Goal: Check status: Check status

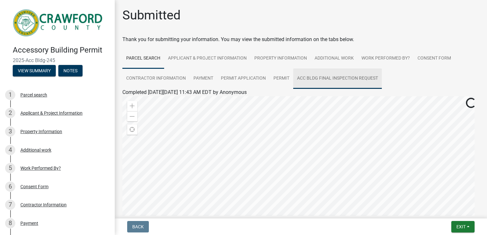
click at [305, 79] on link "Acc Bldg Final Inspection Request" at bounding box center [337, 78] width 89 height 20
click at [318, 77] on link "Acc Bldg Final Inspection Request" at bounding box center [337, 78] width 89 height 20
click at [340, 79] on link "Acc Bldg Final Inspection Request" at bounding box center [337, 78] width 89 height 20
